Goal: Find contact information: Find contact information

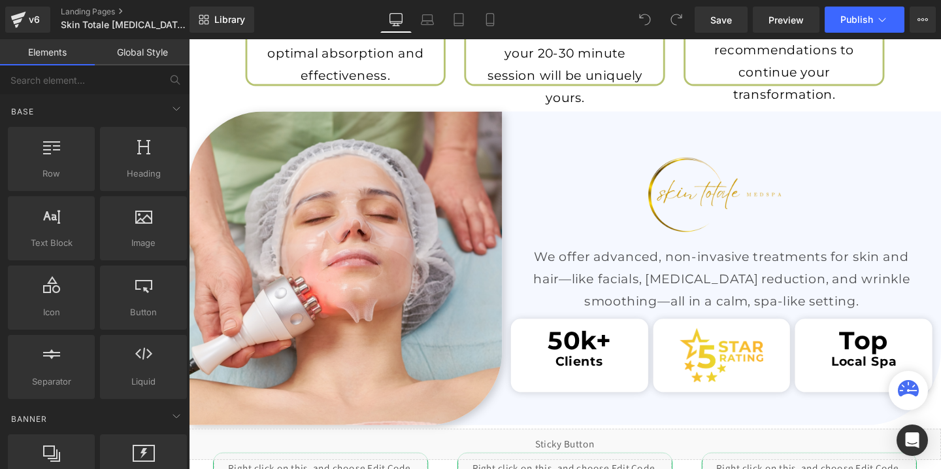
scroll to position [1900, 0]
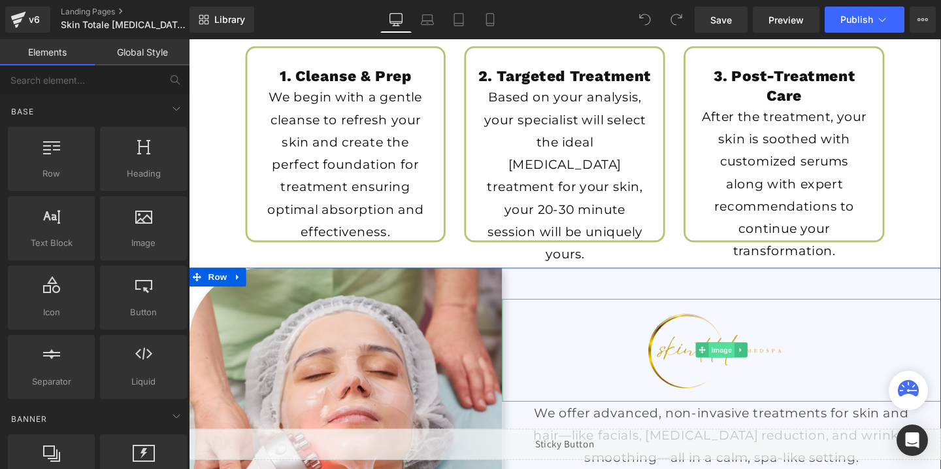
click at [743, 364] on span "Image" at bounding box center [748, 366] width 27 height 16
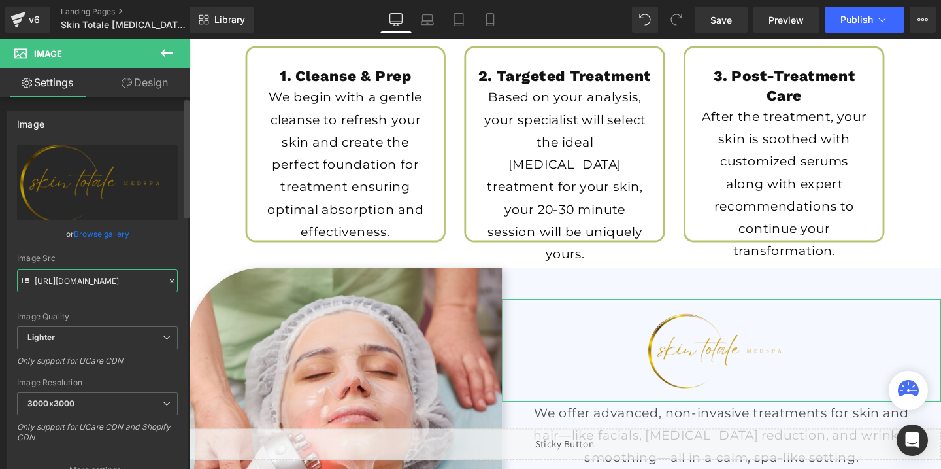
click at [130, 281] on input "[URL][DOMAIN_NAME]" at bounding box center [97, 280] width 161 height 23
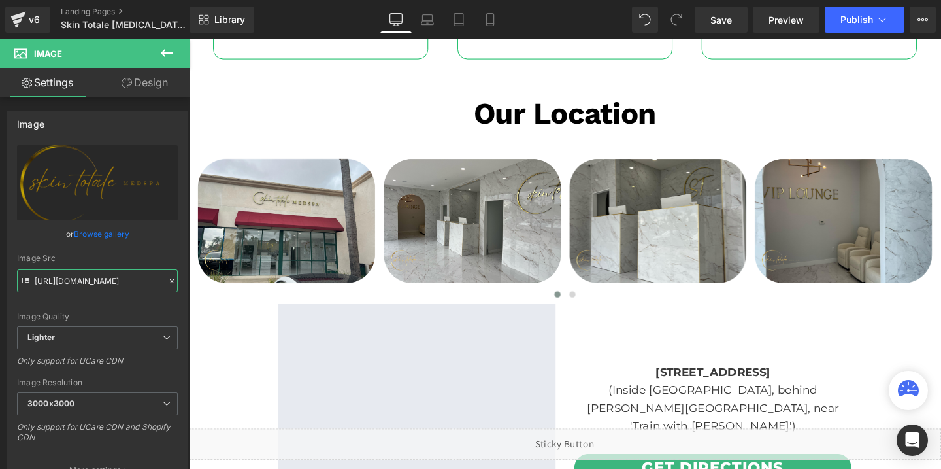
scroll to position [2792, 0]
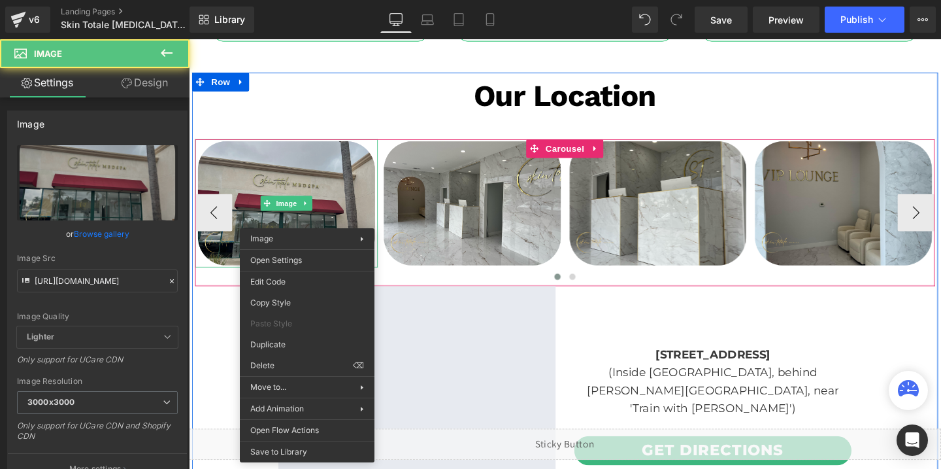
click at [310, 218] on img at bounding box center [291, 211] width 192 height 135
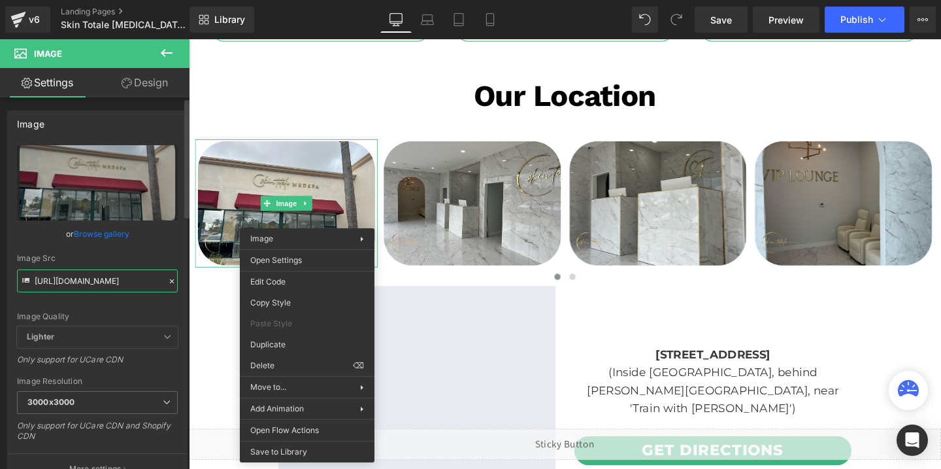
click at [133, 290] on input "[URL][DOMAIN_NAME]" at bounding box center [97, 280] width 161 height 23
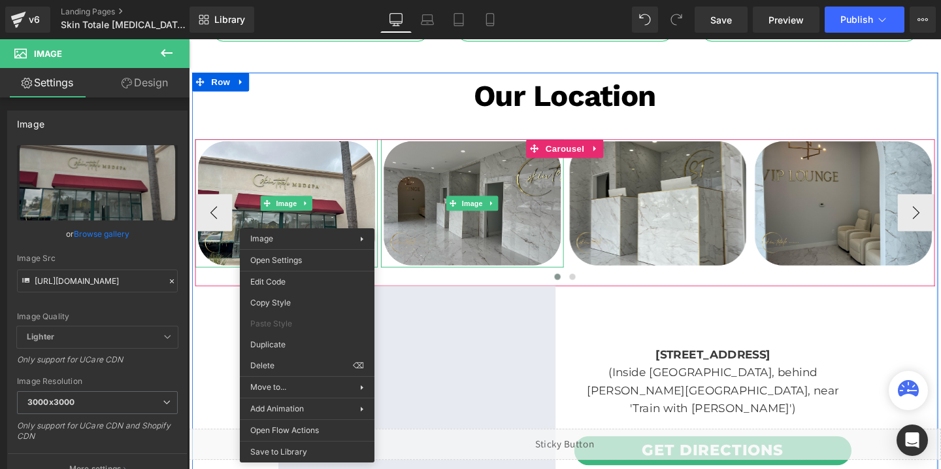
click at [479, 237] on img at bounding box center [487, 211] width 192 height 135
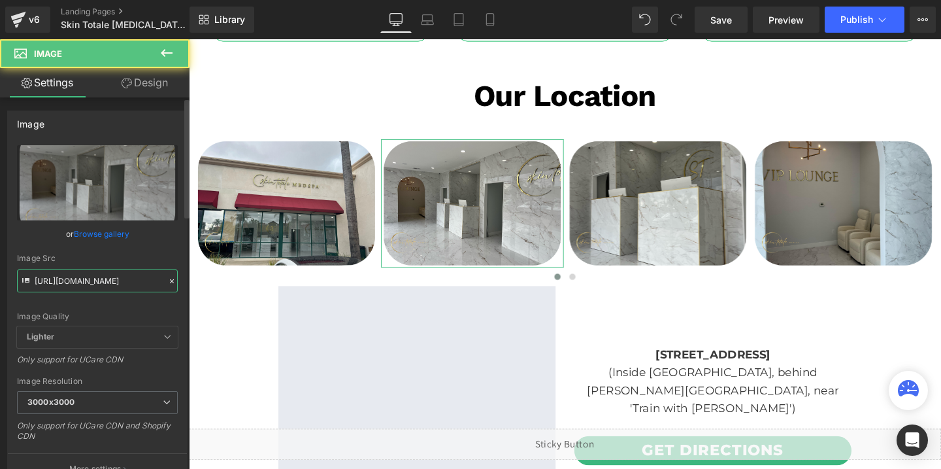
click at [124, 278] on input "[URL][DOMAIN_NAME]" at bounding box center [97, 280] width 161 height 23
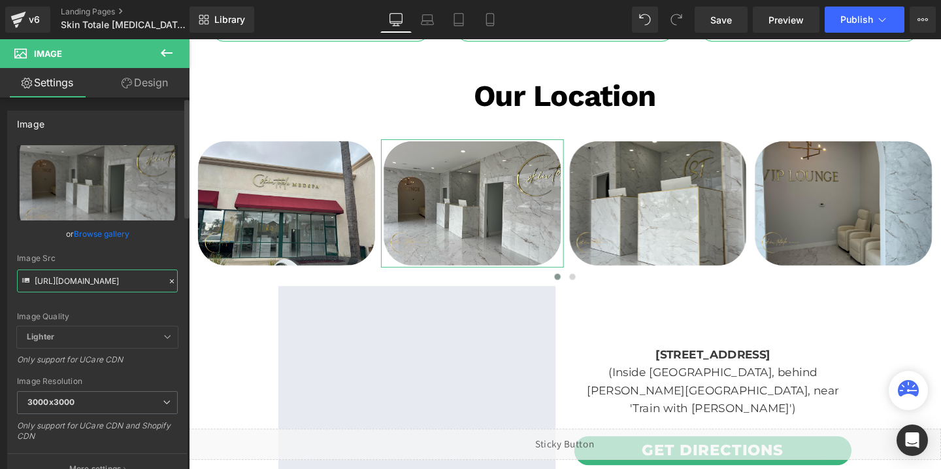
click at [124, 278] on input "[URL][DOMAIN_NAME]" at bounding box center [97, 280] width 161 height 23
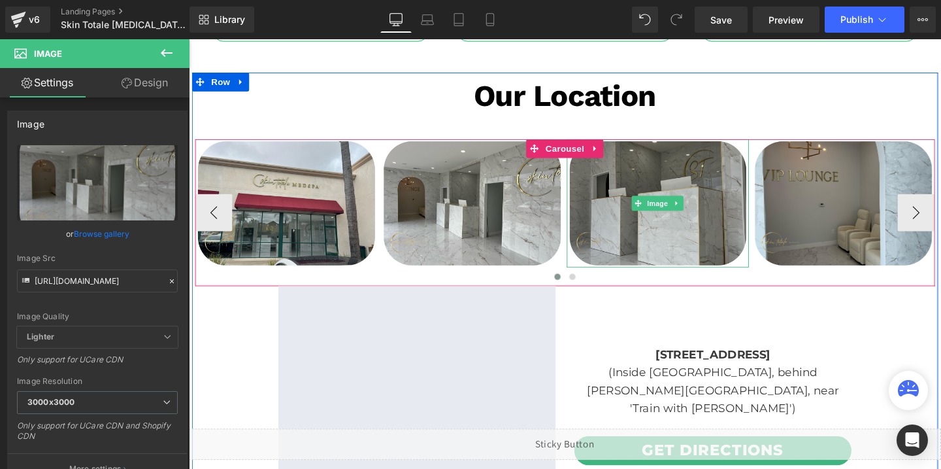
click at [643, 207] on img at bounding box center [682, 211] width 192 height 135
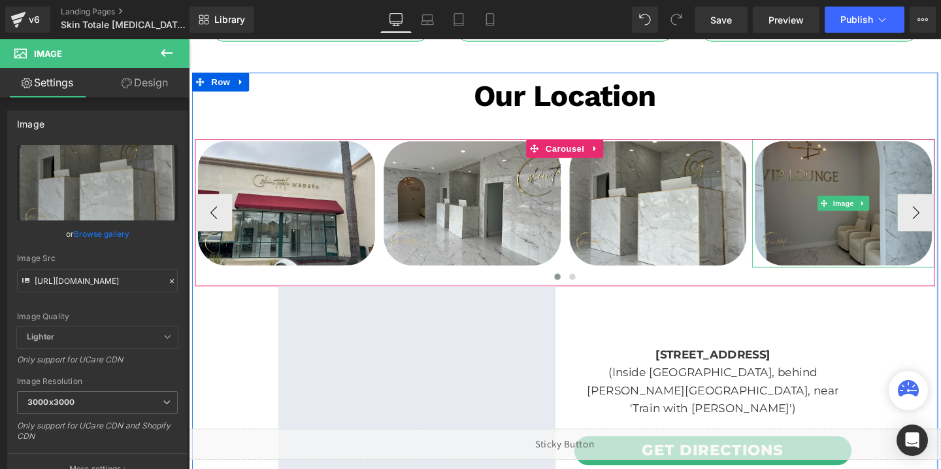
click at [890, 225] on img at bounding box center [877, 211] width 192 height 135
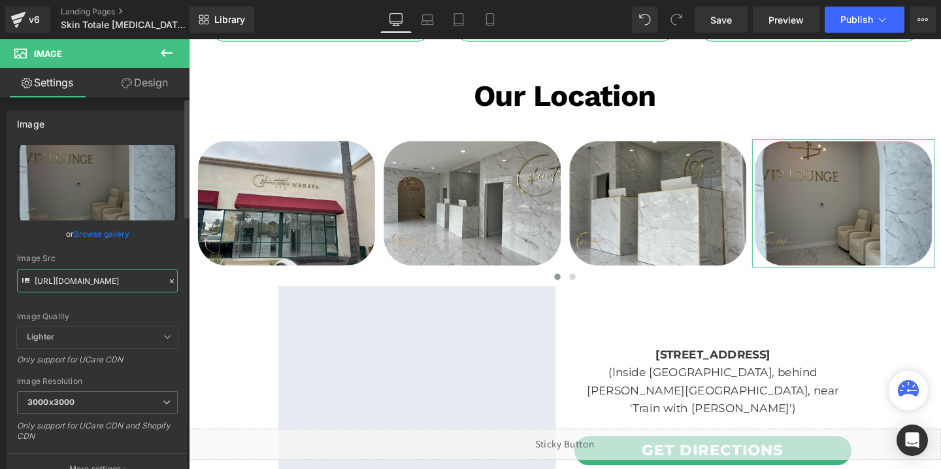
click at [64, 276] on input "[URL][DOMAIN_NAME]" at bounding box center [97, 280] width 161 height 23
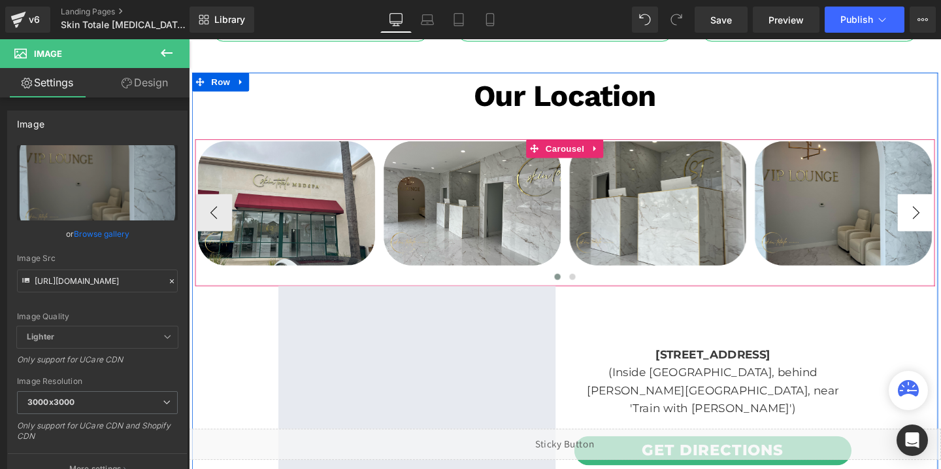
click at [941, 212] on button "›" at bounding box center [953, 221] width 39 height 39
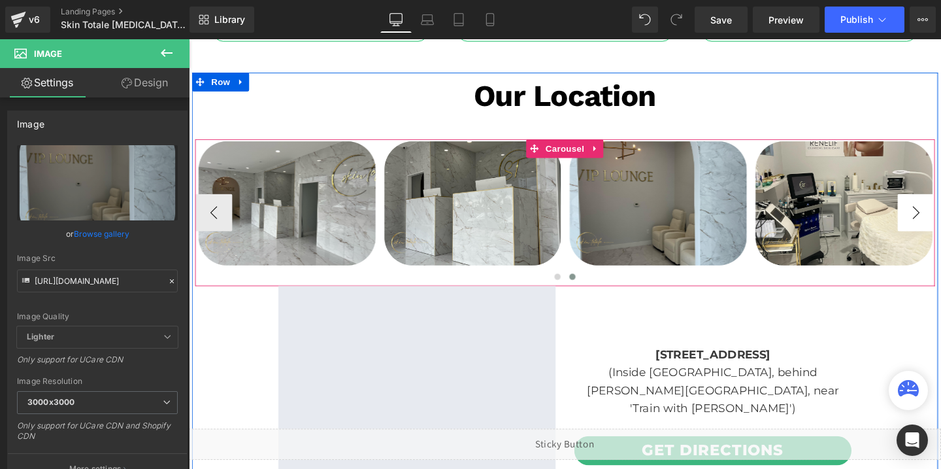
click at [941, 212] on button "›" at bounding box center [953, 221] width 39 height 39
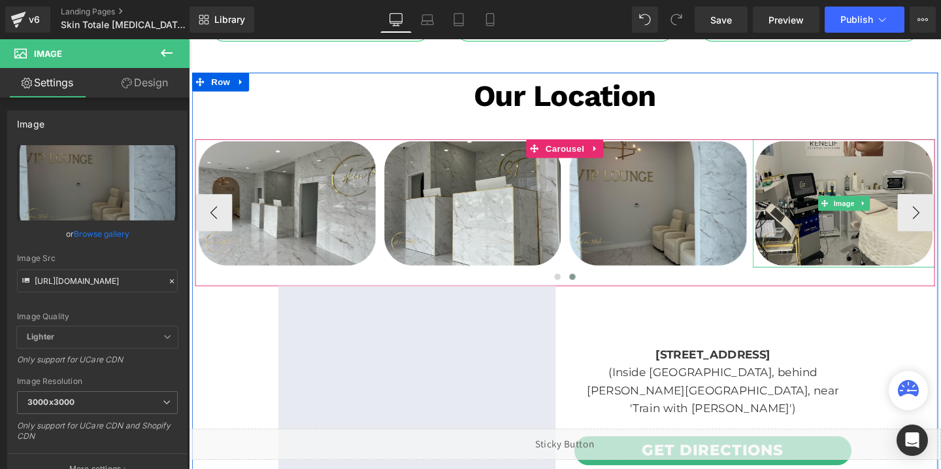
click at [887, 224] on img at bounding box center [878, 211] width 192 height 135
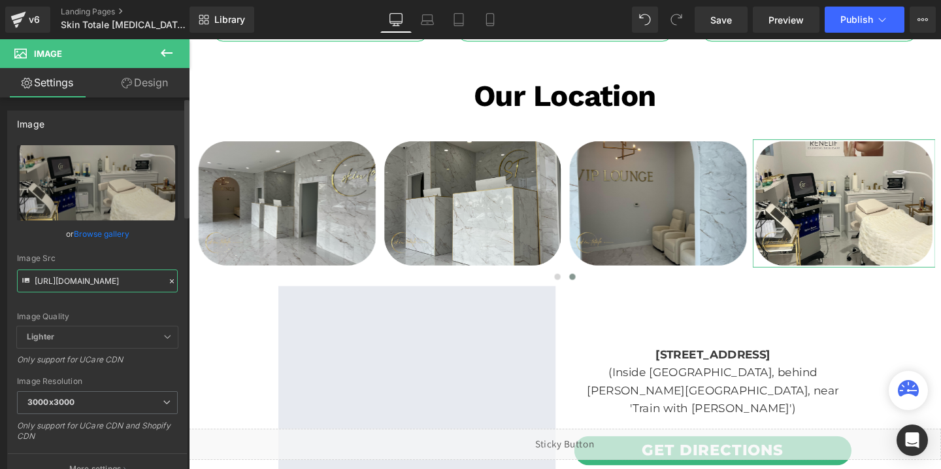
click at [58, 284] on input "[URL][DOMAIN_NAME]" at bounding box center [97, 280] width 161 height 23
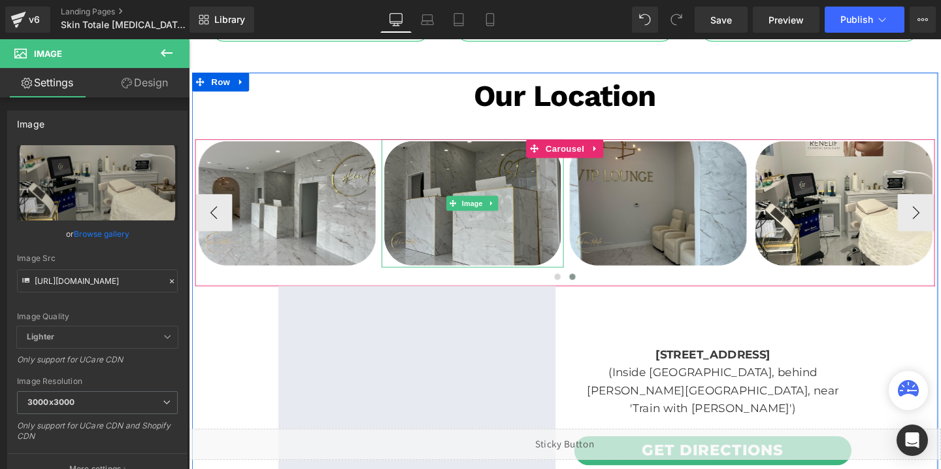
click at [446, 195] on img at bounding box center [488, 211] width 192 height 135
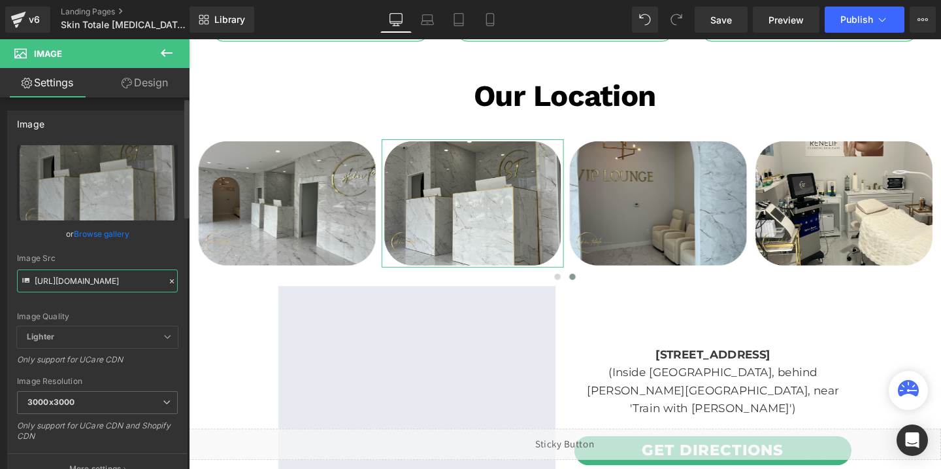
click at [100, 286] on input "[URL][DOMAIN_NAME]" at bounding box center [97, 280] width 161 height 23
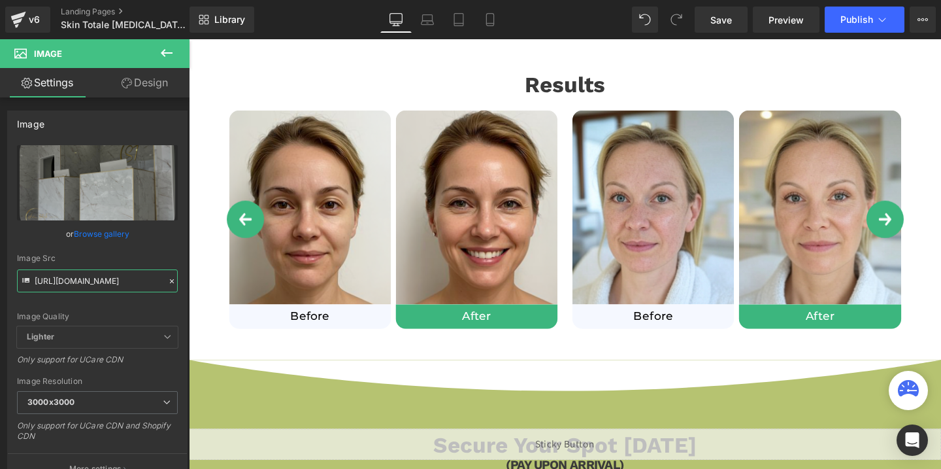
scroll to position [0, 0]
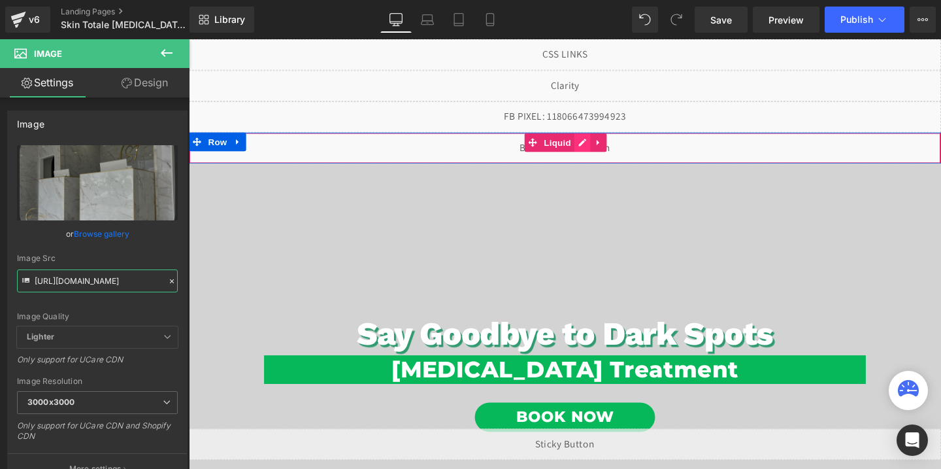
click at [601, 149] on div "Liquid" at bounding box center [584, 153] width 791 height 33
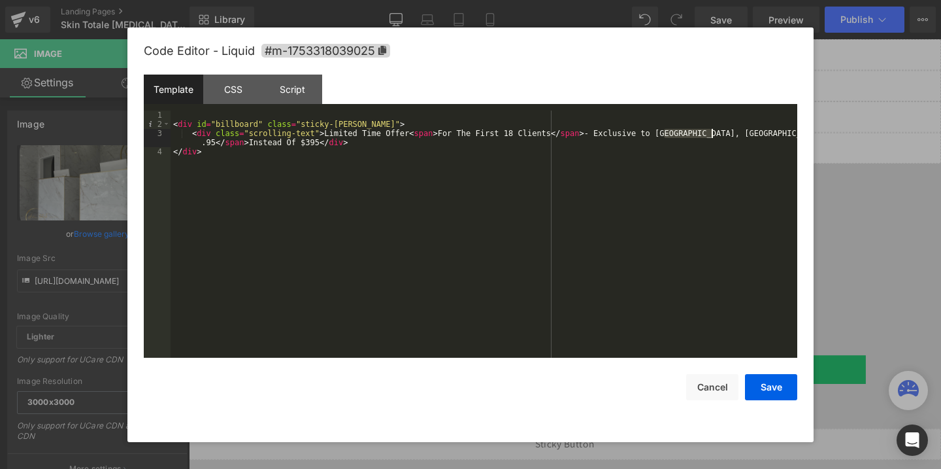
drag, startPoint x: 665, startPoint y: 133, endPoint x: 711, endPoint y: 131, distance: 45.8
click at [711, 131] on div "< div id = "billboard" class = "sticky-[PERSON_NAME]" > < div class = "scrollin…" at bounding box center [484, 242] width 627 height 265
click at [715, 394] on button "Cancel" at bounding box center [712, 387] width 52 height 26
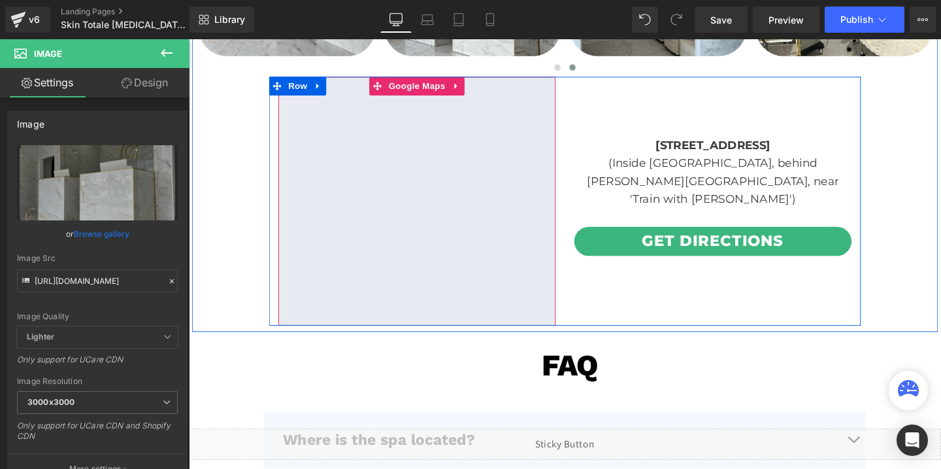
scroll to position [2980, 0]
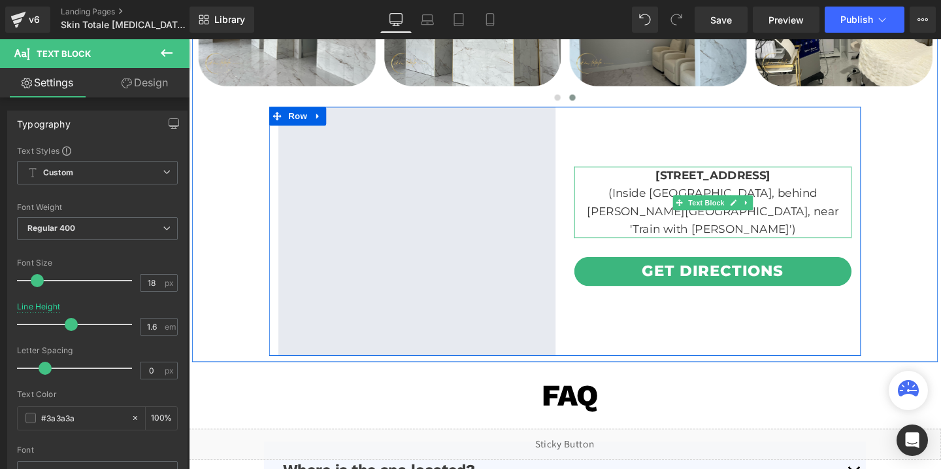
drag, startPoint x: 616, startPoint y: 180, endPoint x: 865, endPoint y: 177, distance: 248.4
click at [865, 177] on p "[STREET_ADDRESS]" at bounding box center [740, 182] width 292 height 19
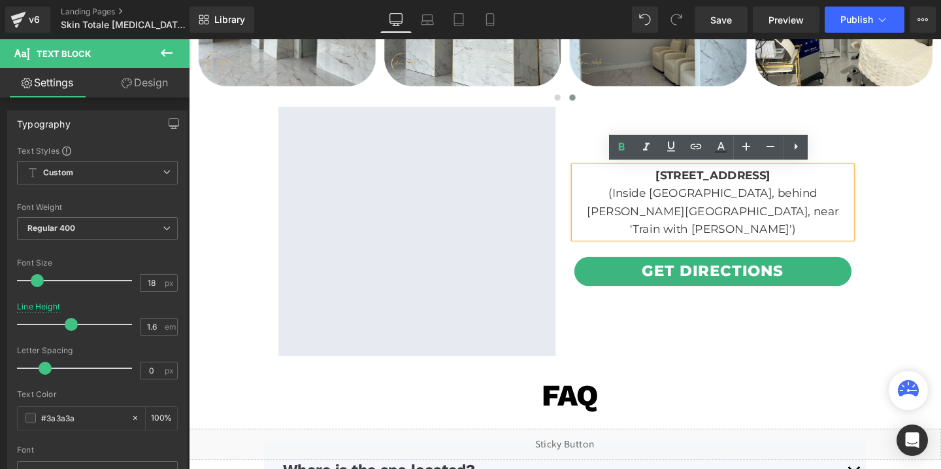
copy span "[STREET_ADDRESS]"
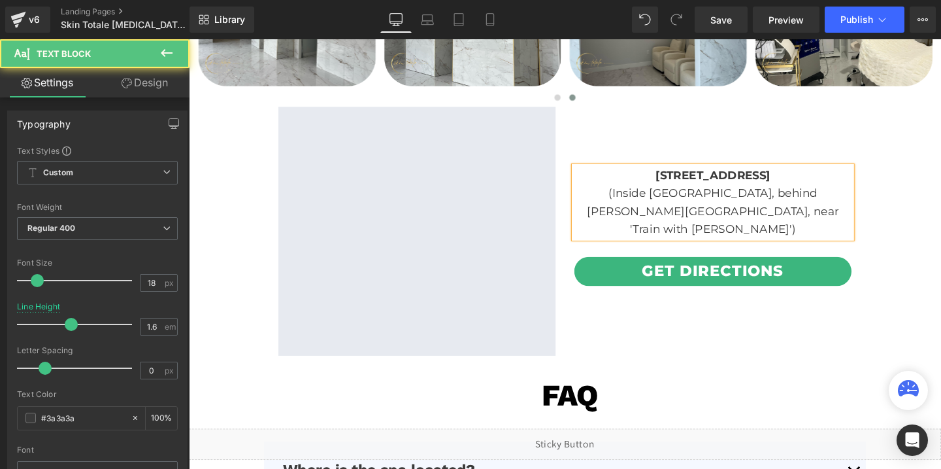
drag, startPoint x: 603, startPoint y: 201, endPoint x: 765, endPoint y: 235, distance: 165.8
click at [765, 235] on p "(Inside [GEOGRAPHIC_DATA], behind [PERSON_NAME][GEOGRAPHIC_DATA], near 'Train w…" at bounding box center [740, 220] width 292 height 56
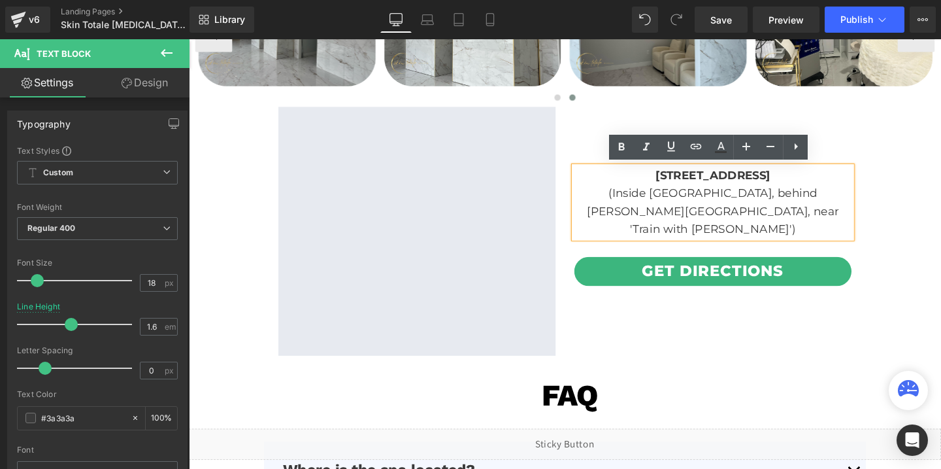
copy p "(Inside [GEOGRAPHIC_DATA], behind [PERSON_NAME][GEOGRAPHIC_DATA], near 'Train w…"
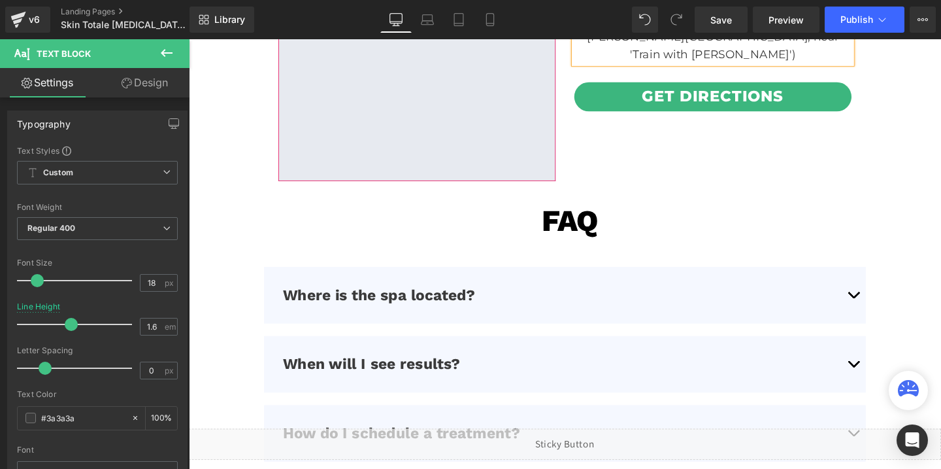
scroll to position [3212, 0]
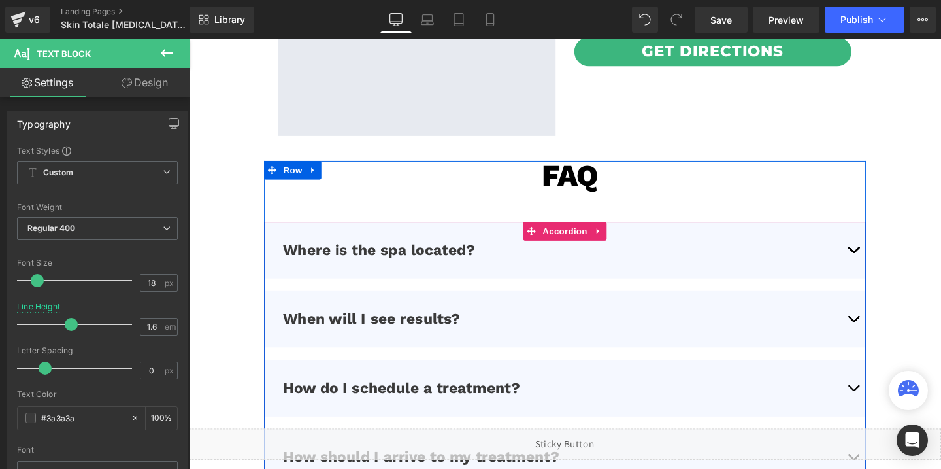
click at [890, 261] on button "button" at bounding box center [888, 260] width 26 height 59
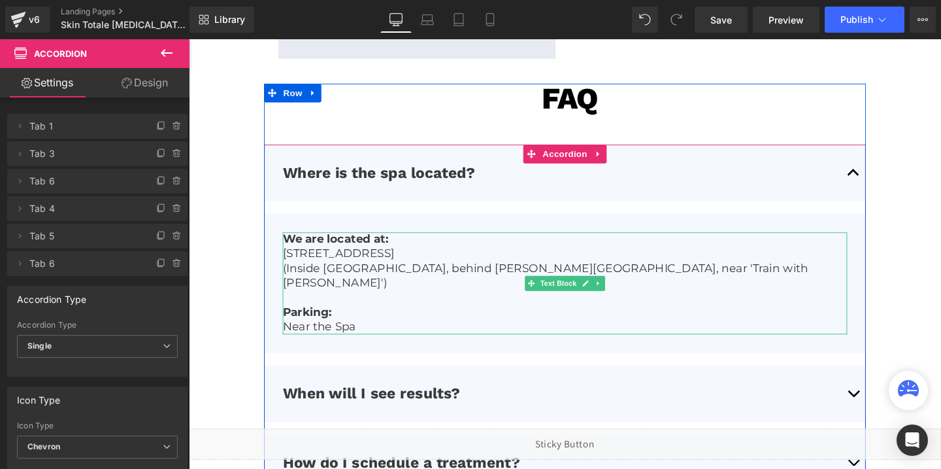
scroll to position [3303, 0]
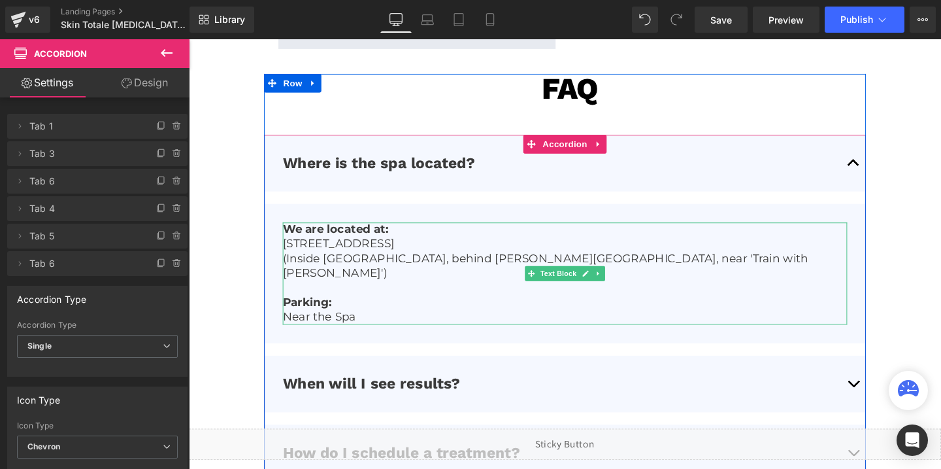
click at [312, 326] on p "Near the Spa" at bounding box center [585, 331] width 594 height 15
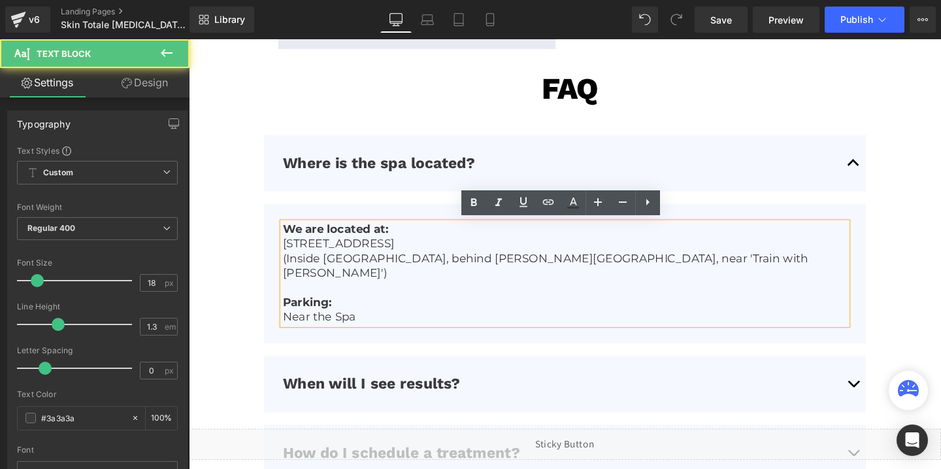
click at [312, 326] on p "Near the Spa" at bounding box center [585, 331] width 594 height 15
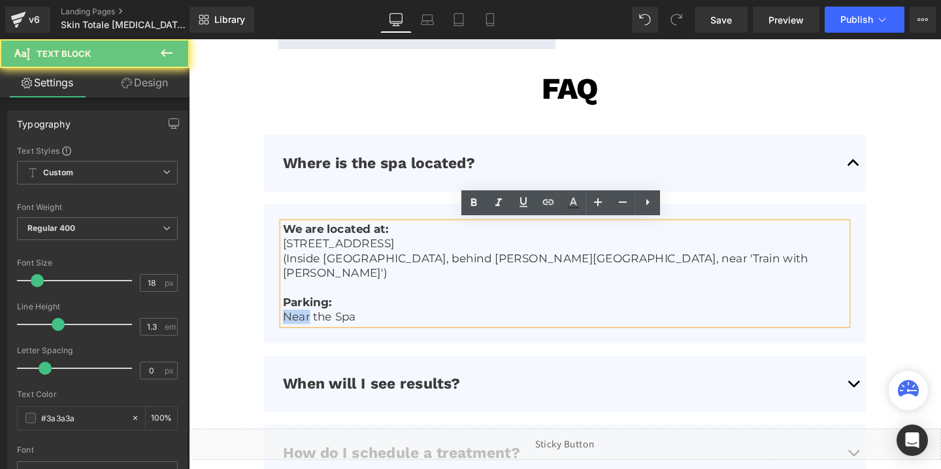
click at [312, 326] on p "Near the Spa" at bounding box center [585, 331] width 594 height 15
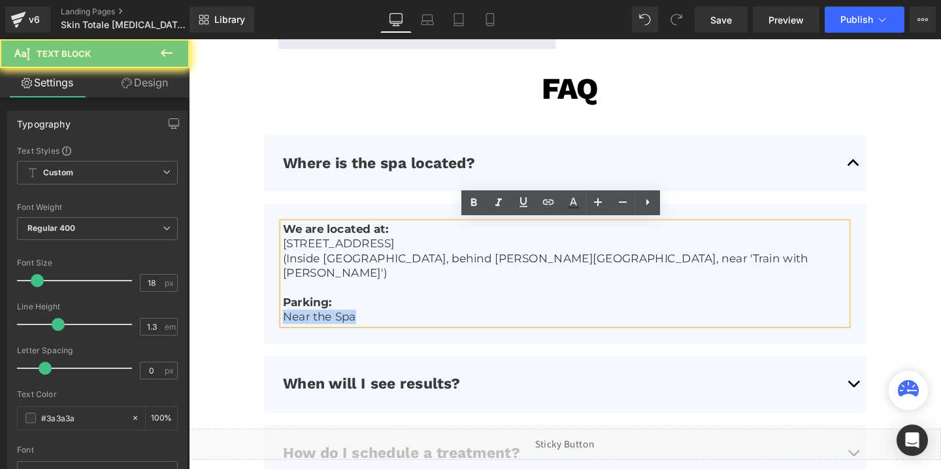
copy p "Near the Spa"
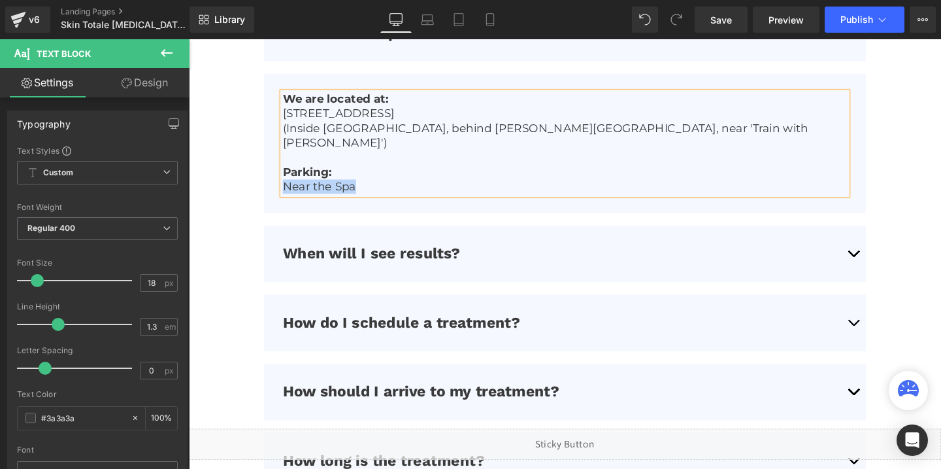
scroll to position [3505, 0]
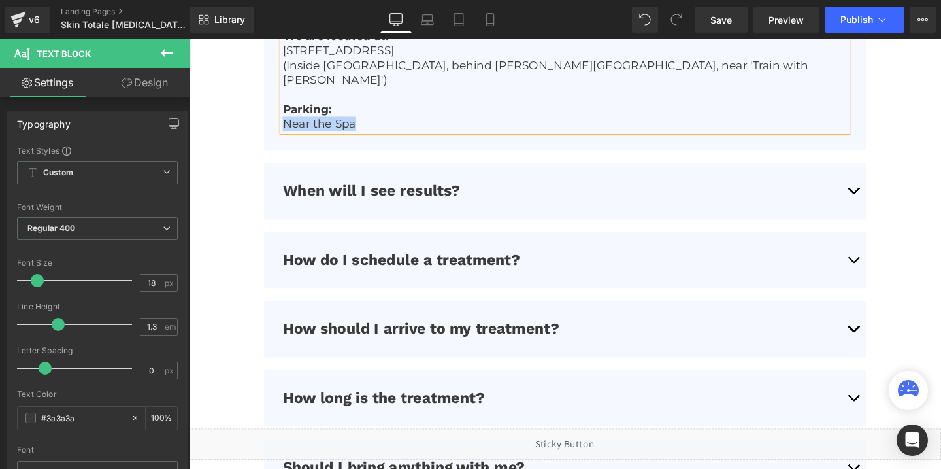
click at [436, 267] on span "How do I schedule a treatment?" at bounding box center [413, 271] width 250 height 18
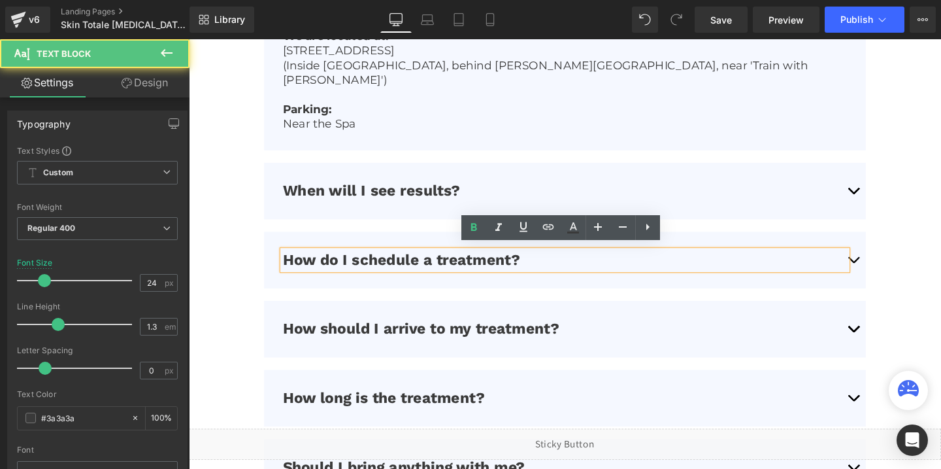
scroll to position [3508, 0]
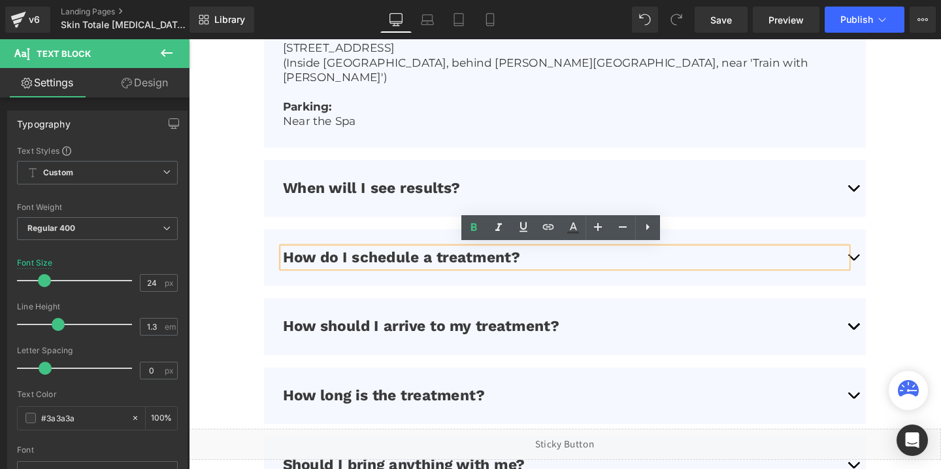
click at [887, 264] on button "button" at bounding box center [888, 268] width 26 height 59
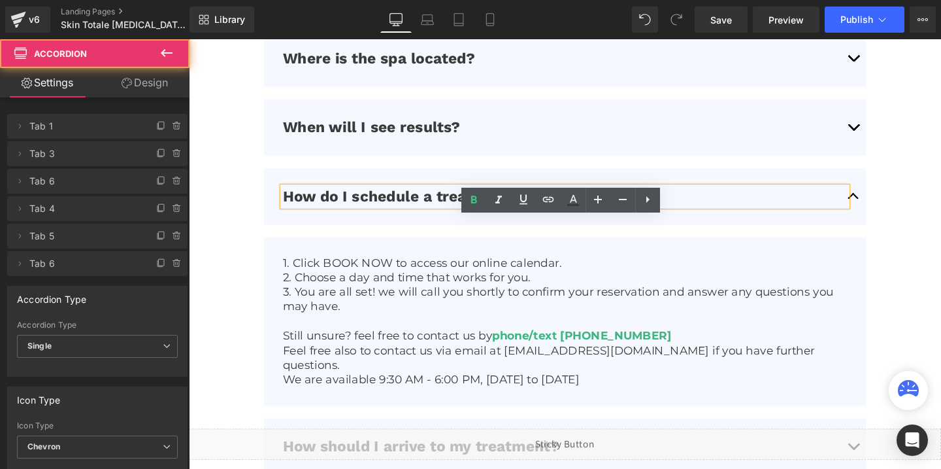
scroll to position [3431, 0]
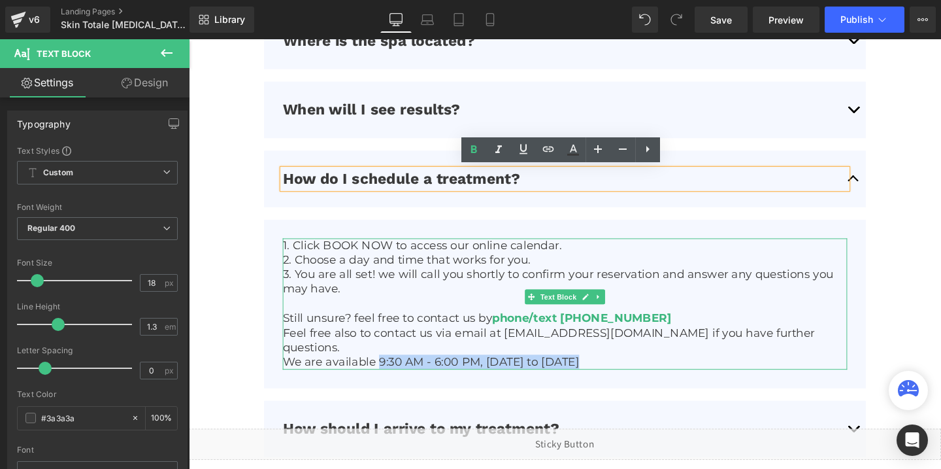
drag, startPoint x: 603, startPoint y: 360, endPoint x: 388, endPoint y: 357, distance: 215.1
click at [388, 371] on p "We are available 9:30 AM - 6:00 PM, [DATE] to [DATE]" at bounding box center [585, 378] width 594 height 15
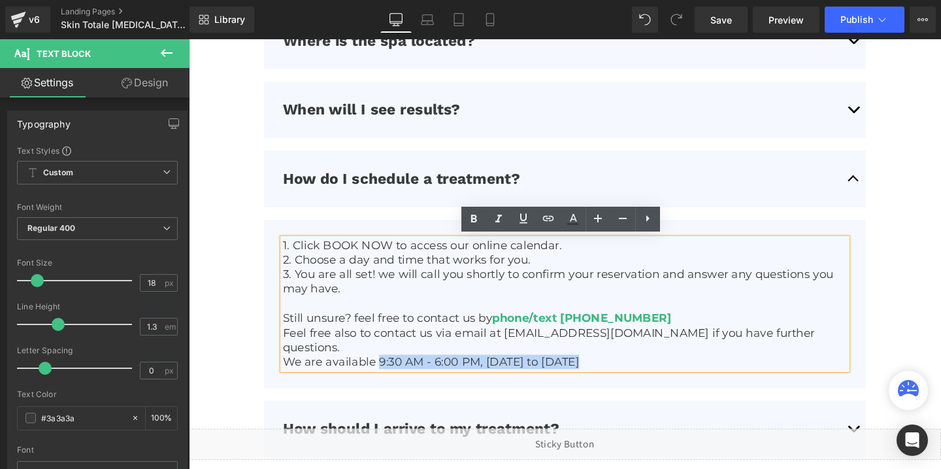
copy p "9:30 AM - 6:00 PM, [DATE] to [DATE]"
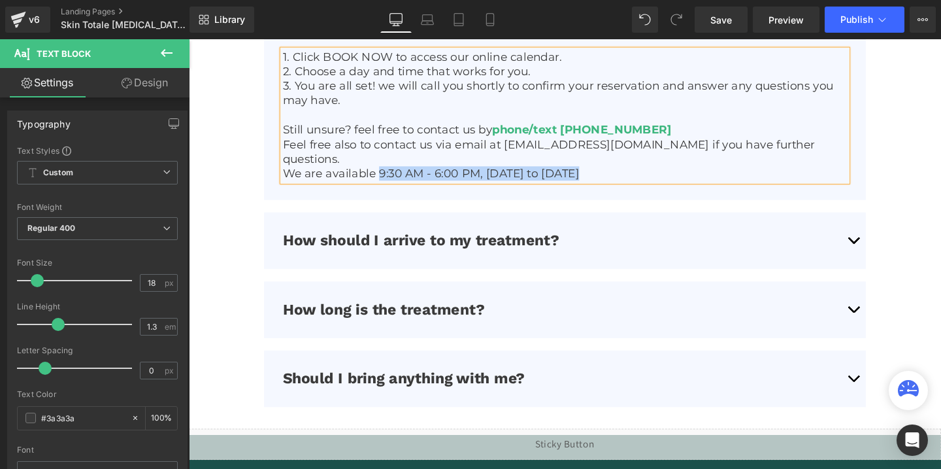
scroll to position [3731, 0]
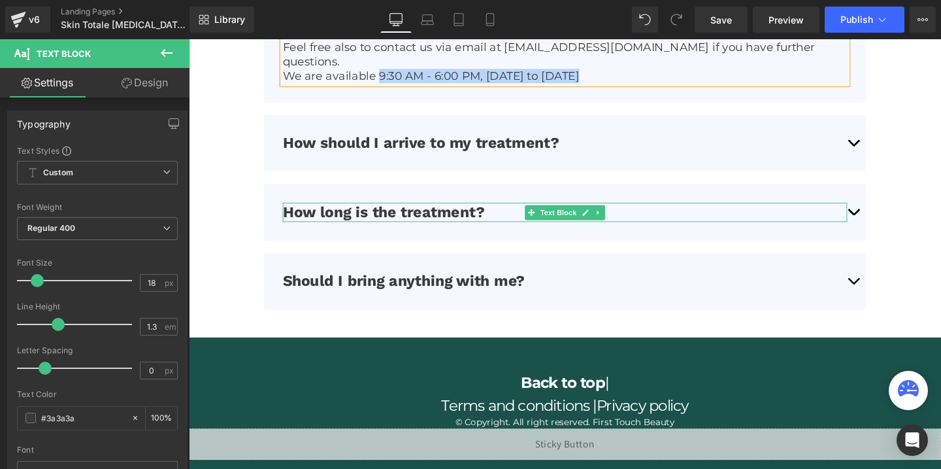
click at [873, 211] on p "How long is the treatment?" at bounding box center [585, 221] width 594 height 20
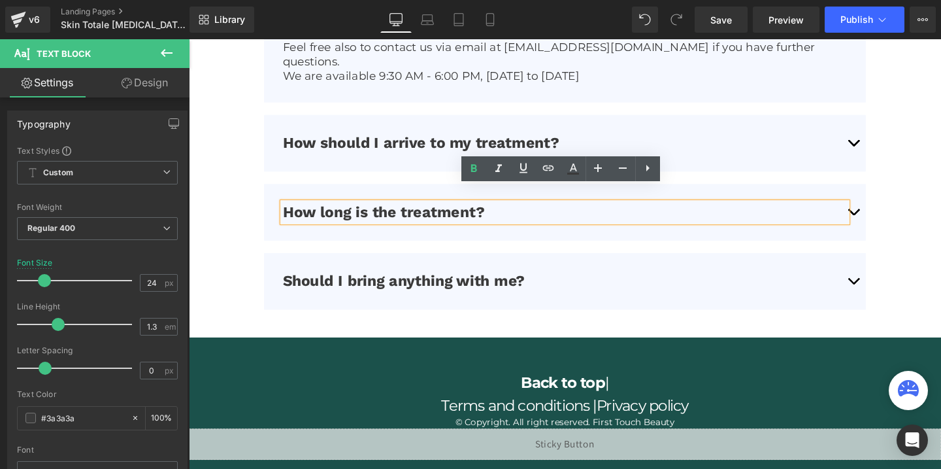
click at [886, 198] on button "button" at bounding box center [888, 221] width 26 height 59
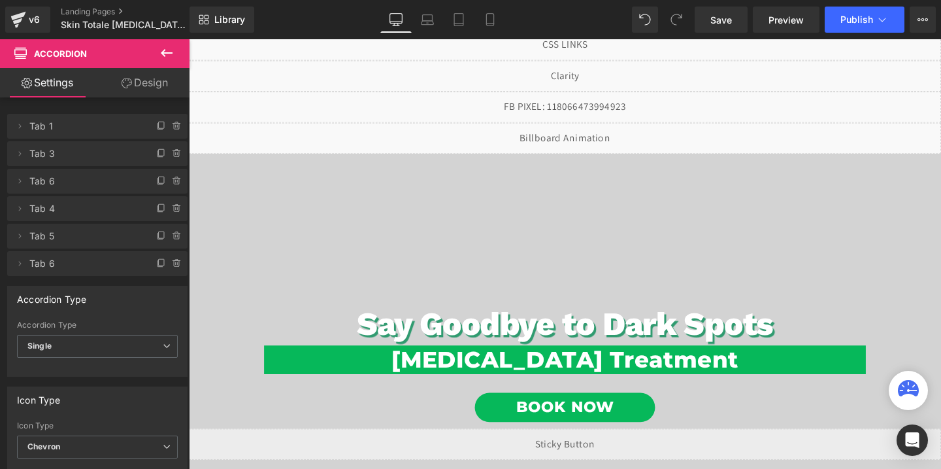
scroll to position [0, 0]
